Goal: Task Accomplishment & Management: Manage account settings

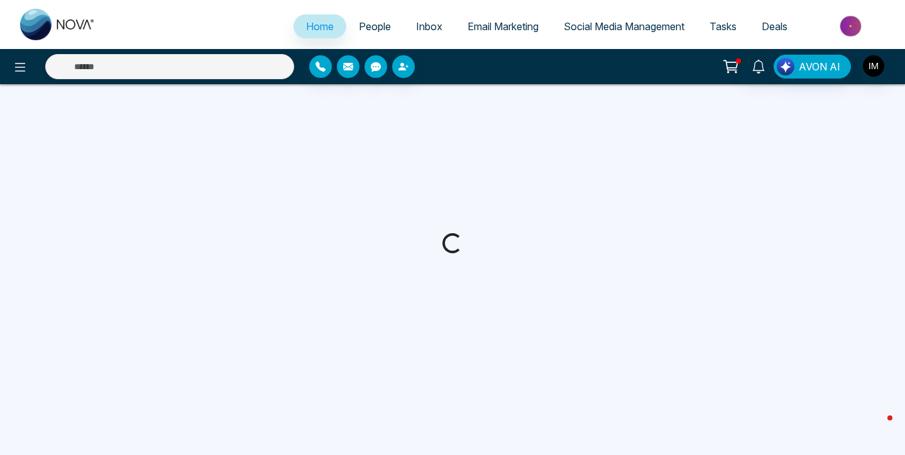
select select "*"
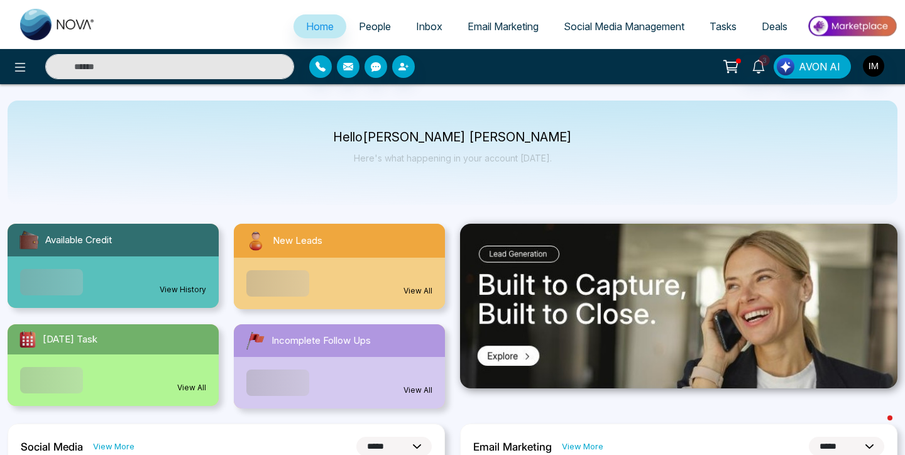
click at [368, 28] on span "People" at bounding box center [375, 26] width 32 height 13
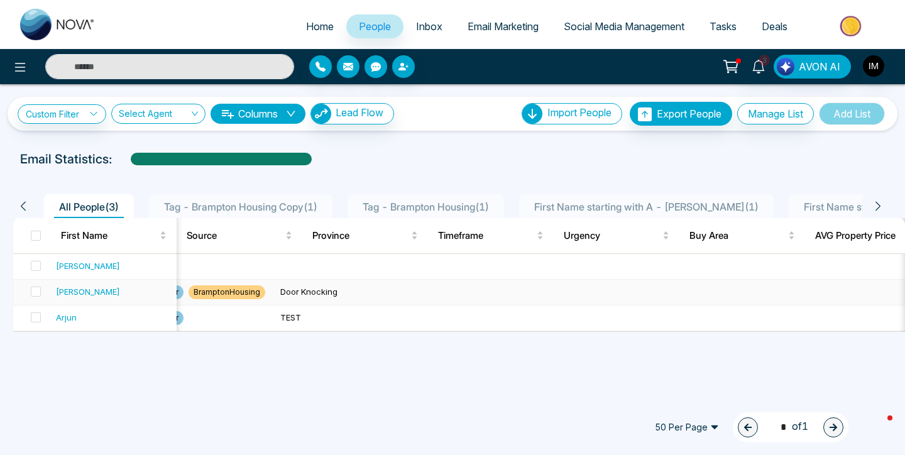
scroll to position [0, 959]
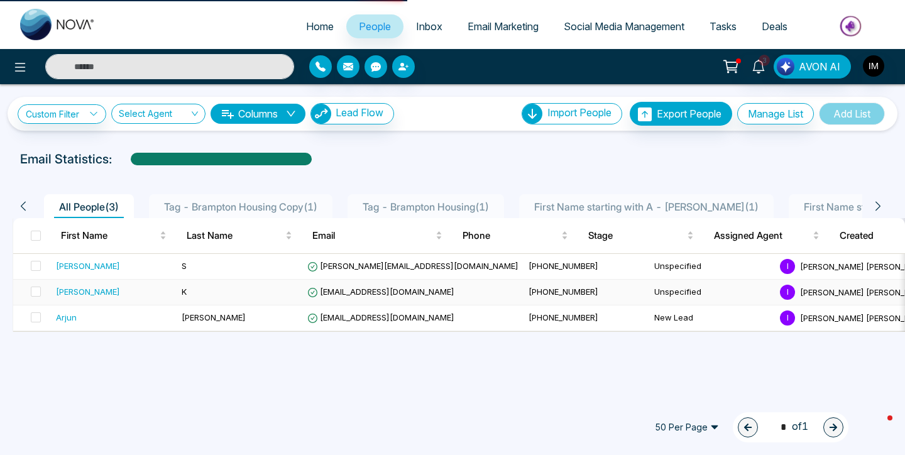
select select "*"
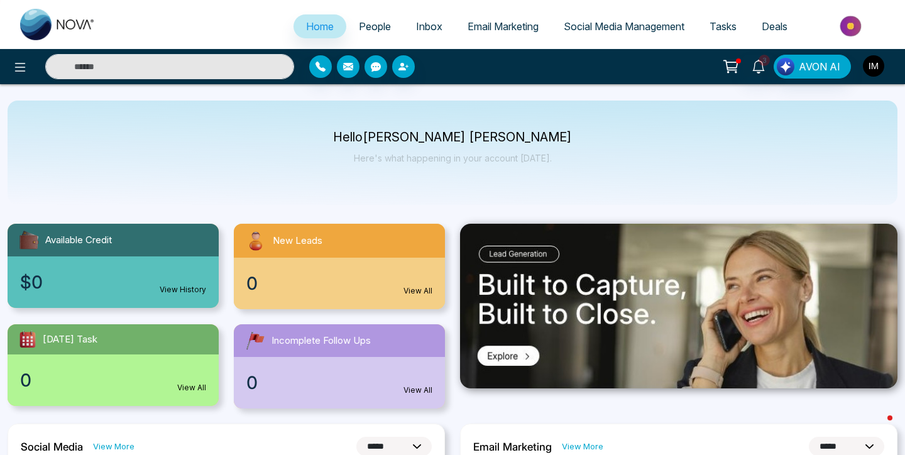
click at [869, 71] on img "button" at bounding box center [873, 65] width 21 height 21
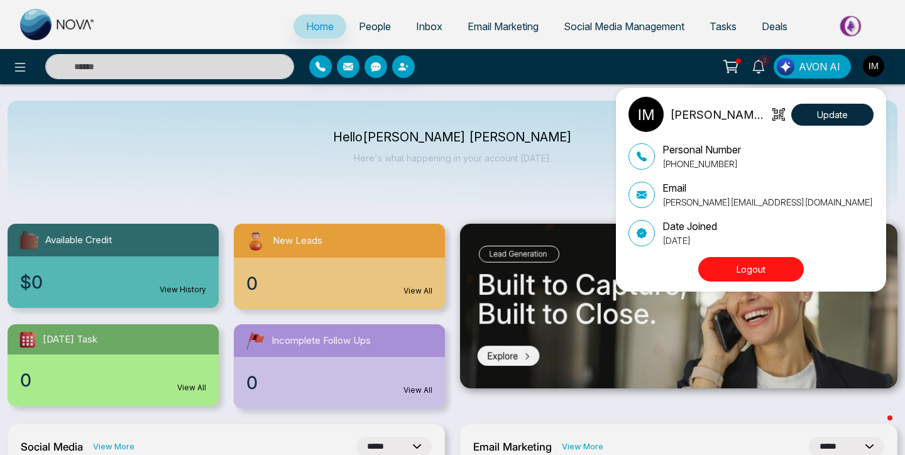
click at [873, 69] on div "Ishmeet Singh Matharu Update Personal Number +16472900012 Email ishmeet@mmnovat…" at bounding box center [452, 227] width 905 height 455
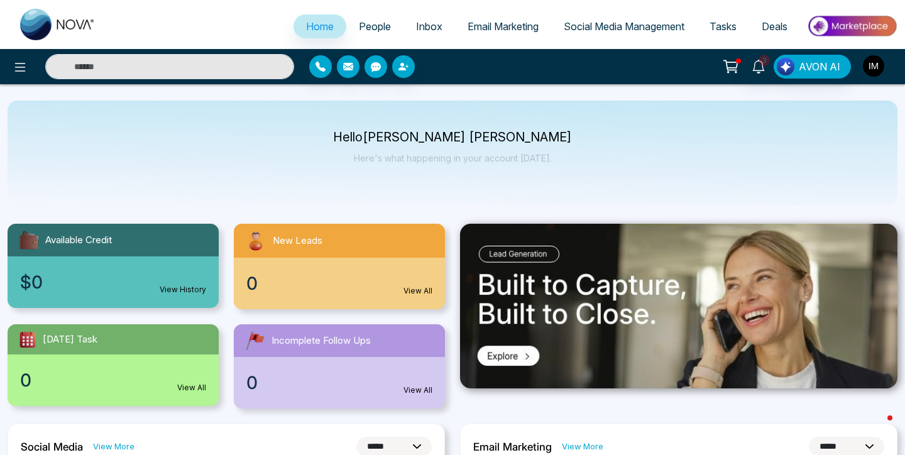
click at [873, 69] on img "button" at bounding box center [873, 65] width 21 height 21
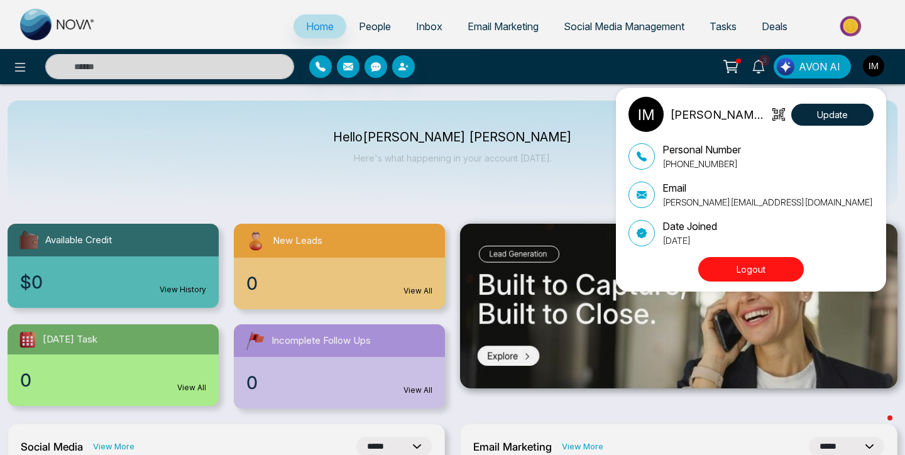
click at [705, 271] on button "Logout" at bounding box center [751, 269] width 106 height 25
